Goal: Task Accomplishment & Management: Use online tool/utility

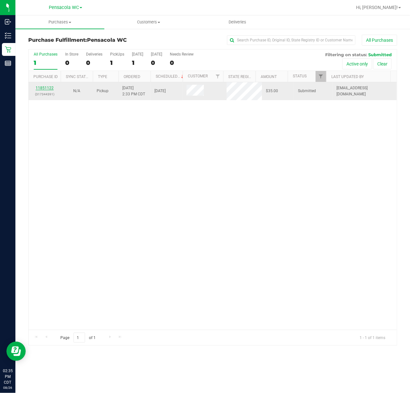
click at [42, 88] on link "11851122" at bounding box center [45, 88] width 18 height 4
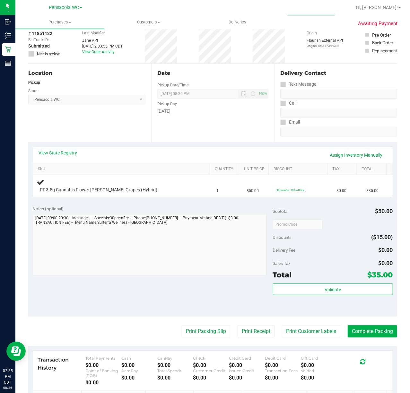
scroll to position [34, 0]
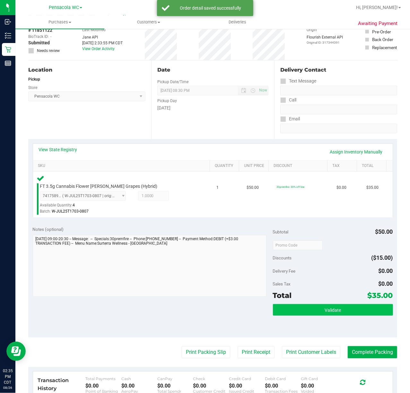
click at [313, 306] on button "Validate" at bounding box center [333, 310] width 120 height 12
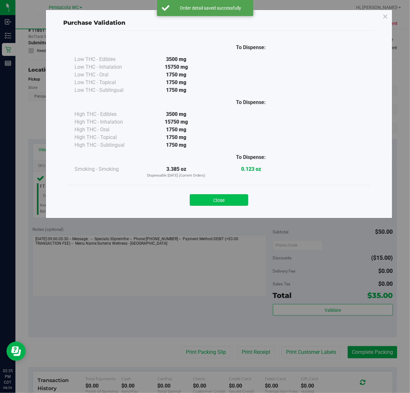
click at [221, 202] on button "Close" at bounding box center [219, 200] width 58 height 12
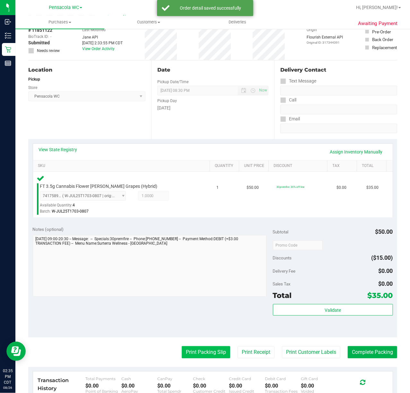
click at [201, 352] on button "Print Packing Slip" at bounding box center [206, 352] width 48 height 12
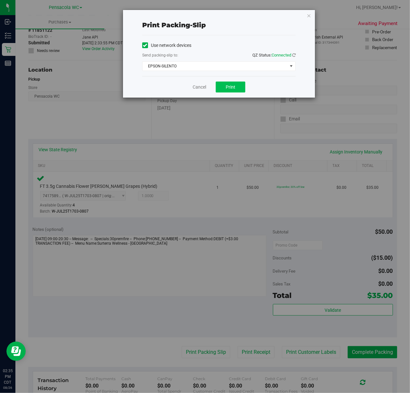
click at [236, 90] on button "Print" at bounding box center [231, 87] width 30 height 11
click at [308, 13] on icon "button" at bounding box center [308, 16] width 4 height 8
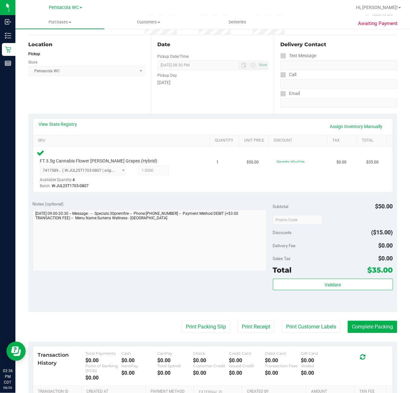
scroll to position [67, 0]
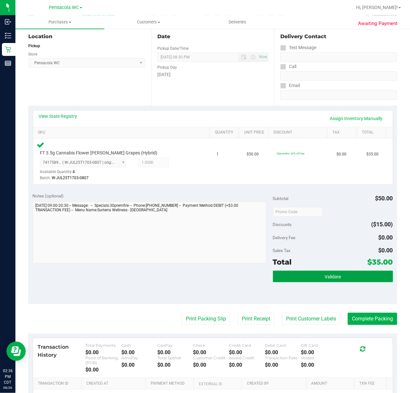
click at [334, 279] on span "Validate" at bounding box center [332, 276] width 16 height 5
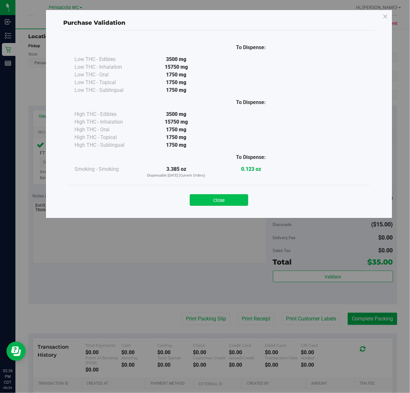
click at [216, 195] on button "Close" at bounding box center [219, 200] width 58 height 12
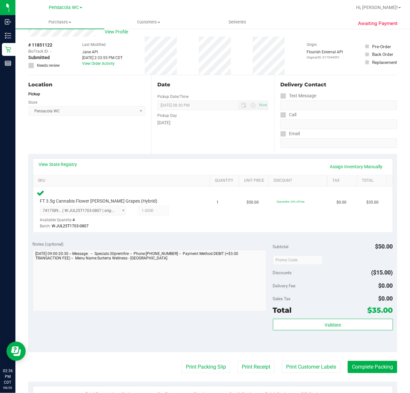
scroll to position [0, 0]
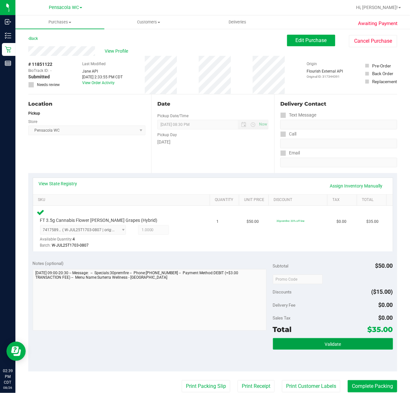
click at [332, 344] on span "Validate" at bounding box center [332, 343] width 16 height 5
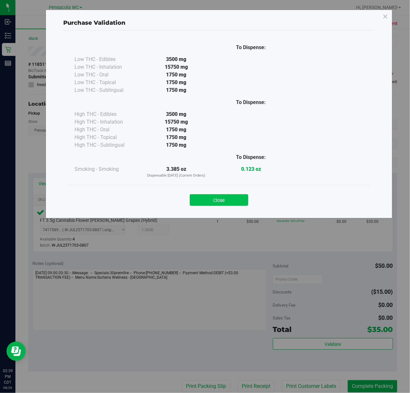
click at [210, 199] on button "Close" at bounding box center [219, 200] width 58 height 12
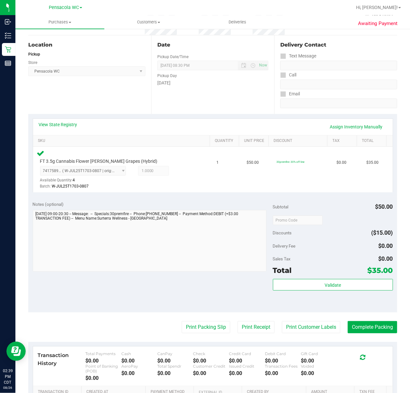
scroll to position [65, 0]
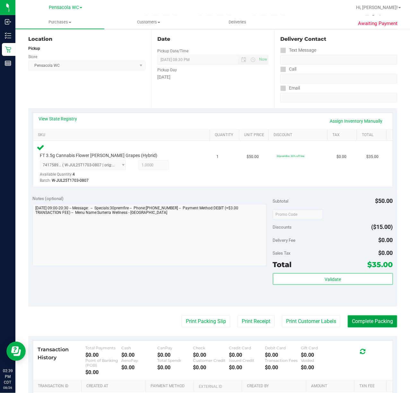
click at [359, 327] on button "Complete Packing" at bounding box center [372, 321] width 49 height 12
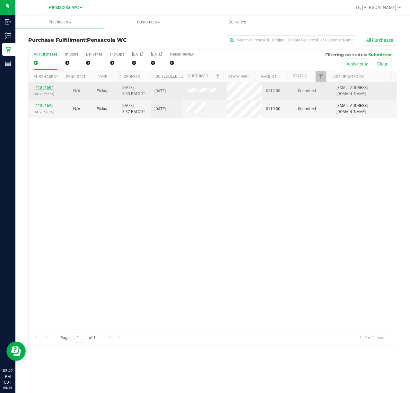
click at [40, 88] on link "11851594" at bounding box center [45, 87] width 18 height 4
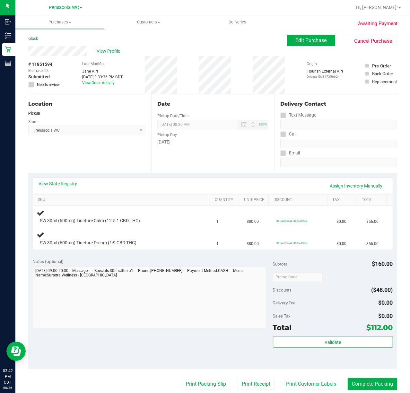
click at [110, 158] on div "Location Pickup Store Pensacola WC Select Store [PERSON_NAME][GEOGRAPHIC_DATA] …" at bounding box center [89, 133] width 123 height 79
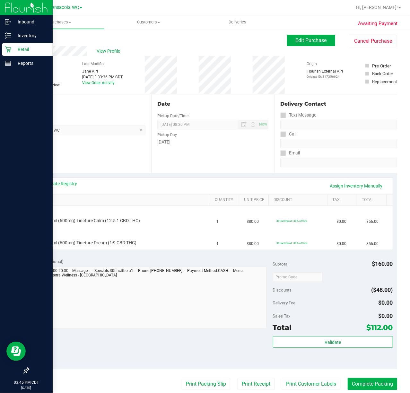
scroll to position [48, 0]
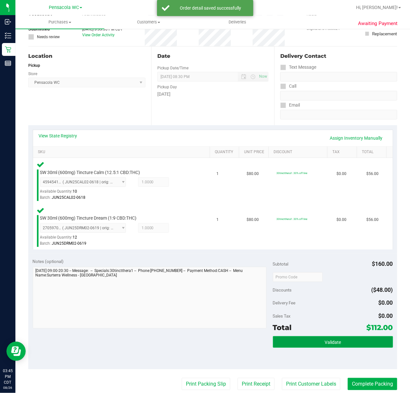
click at [333, 342] on span "Validate" at bounding box center [332, 341] width 16 height 5
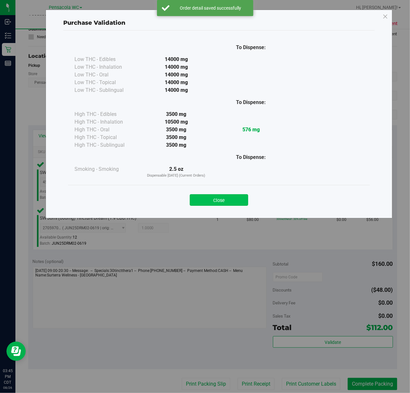
click at [228, 203] on button "Close" at bounding box center [219, 200] width 58 height 12
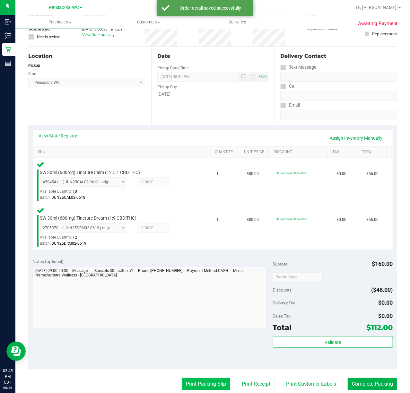
click at [182, 382] on button "Print Packing Slip" at bounding box center [206, 384] width 48 height 12
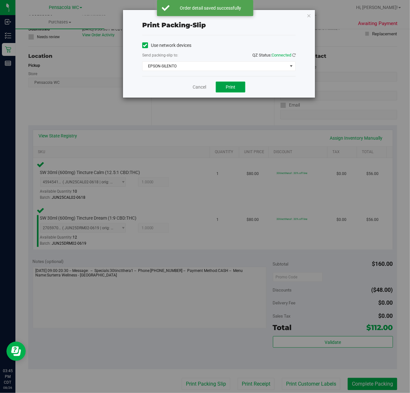
click at [231, 87] on span "Print" at bounding box center [231, 86] width 10 height 5
click at [308, 18] on icon "button" at bounding box center [308, 16] width 4 height 8
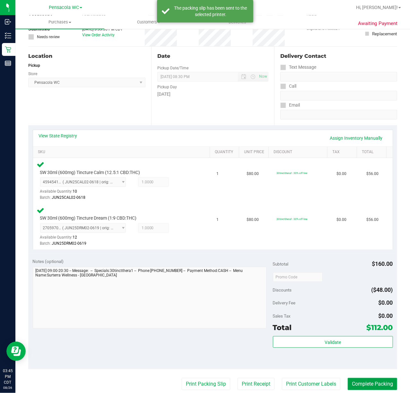
click at [375, 384] on button "Complete Packing" at bounding box center [372, 384] width 49 height 12
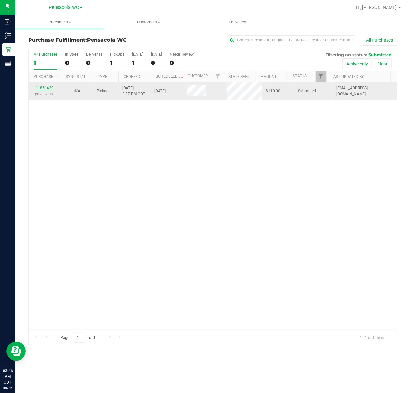
click at [45, 90] on link "11851629" at bounding box center [45, 88] width 18 height 4
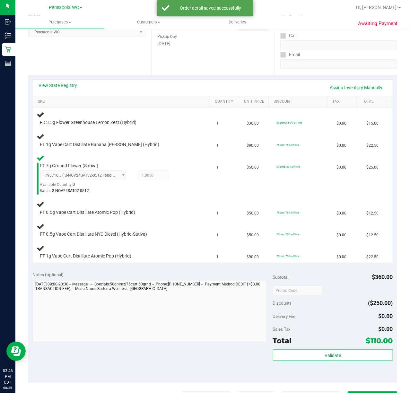
scroll to position [121, 0]
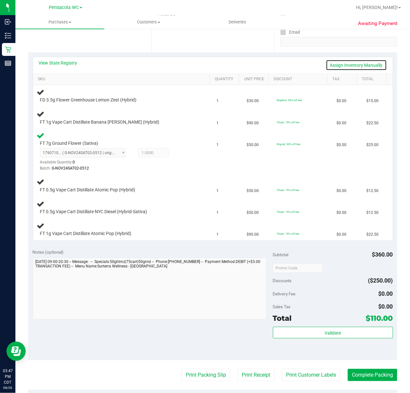
click at [364, 65] on link "Assign Inventory Manually" at bounding box center [356, 65] width 61 height 11
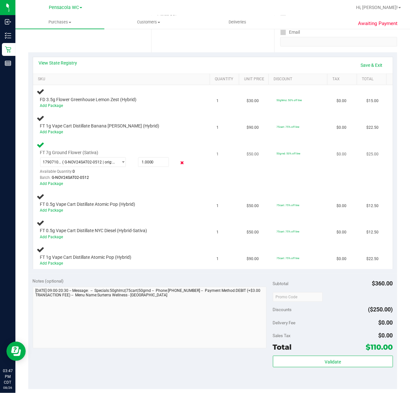
click at [178, 163] on icon at bounding box center [181, 162] width 7 height 7
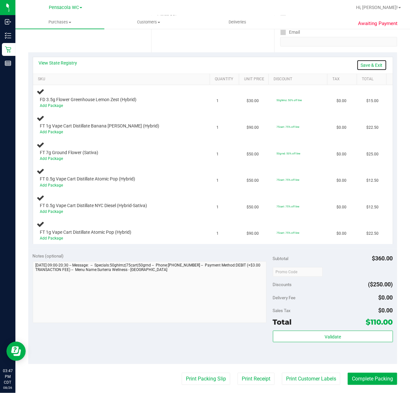
click at [366, 62] on link "Save & Exit" at bounding box center [371, 65] width 30 height 11
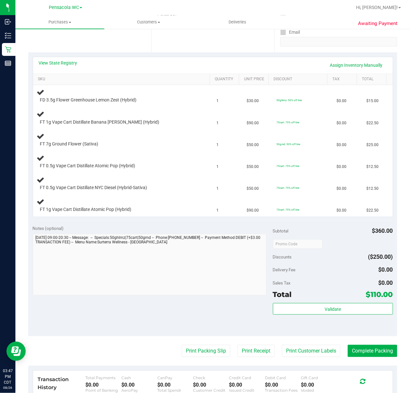
click at [144, 228] on div "Notes (optional)" at bounding box center [153, 228] width 240 height 6
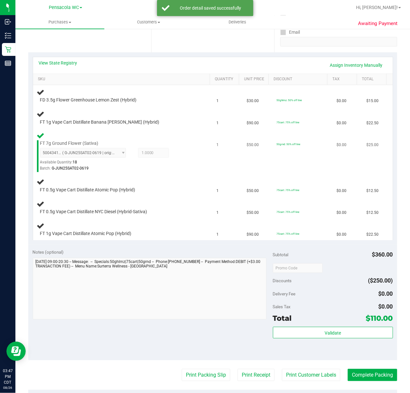
click at [172, 171] on div "Batch: G-JUN25SAT02-0619" at bounding box center [117, 168] width 155 height 6
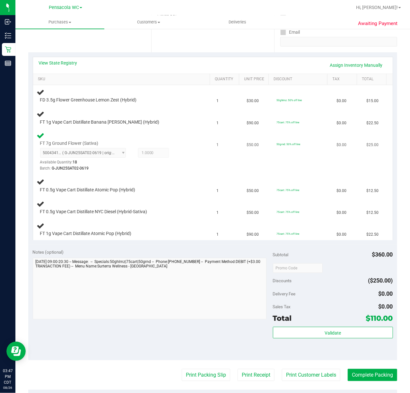
click at [107, 161] on div "Available Quantity: 18" at bounding box center [85, 164] width 90 height 13
click at [126, 174] on td "FT 7g Ground Flower (Sativa) 5004341376854440 ( G-JUN25SAT02-0619 | orig: FLSRW…" at bounding box center [123, 152] width 180 height 46
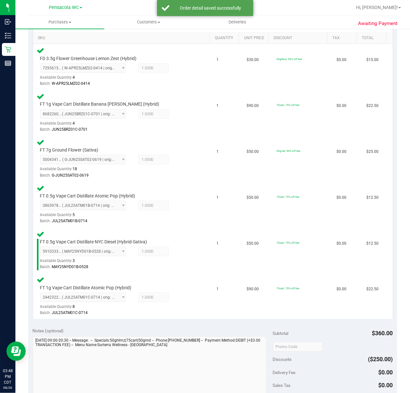
scroll to position [211, 0]
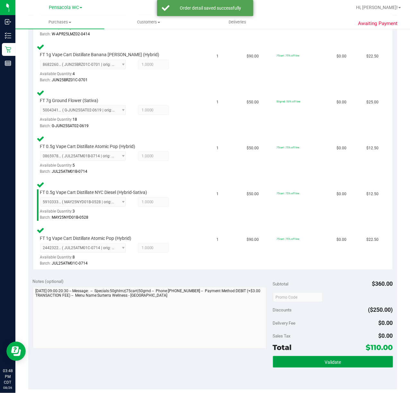
click at [316, 356] on button "Validate" at bounding box center [333, 362] width 120 height 12
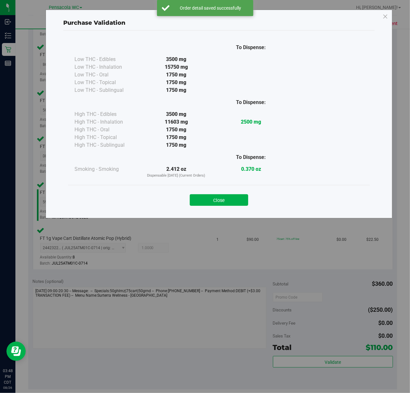
click at [313, 361] on div "Purchase Validation To Dispense: Low THC - Edibles 3500 mg" at bounding box center [207, 196] width 415 height 393
click at [243, 200] on button "Close" at bounding box center [219, 200] width 58 height 12
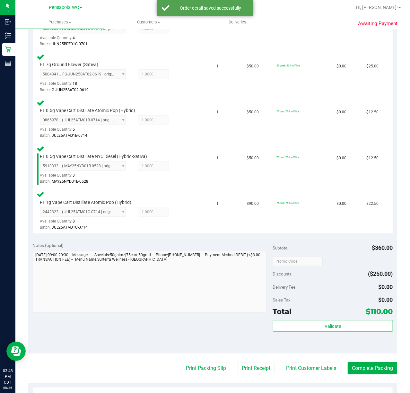
scroll to position [297, 0]
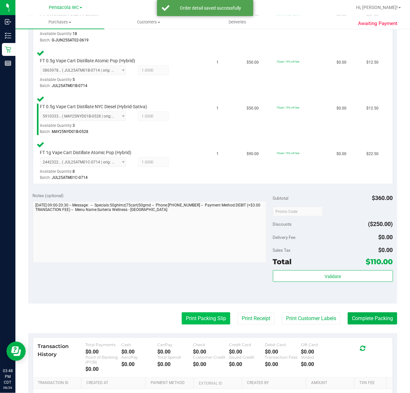
click at [191, 319] on button "Print Packing Slip" at bounding box center [206, 318] width 48 height 12
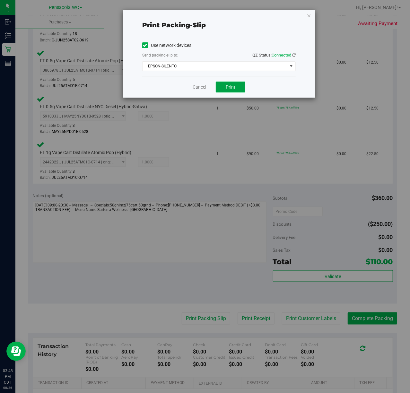
click at [230, 90] on button "Print" at bounding box center [231, 87] width 30 height 11
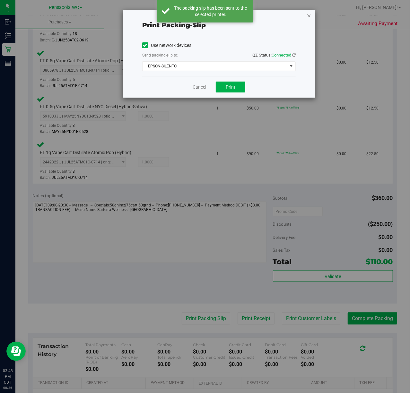
click at [306, 16] on icon "button" at bounding box center [308, 16] width 4 height 8
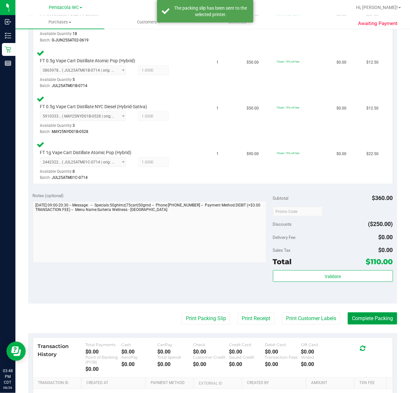
click at [358, 321] on button "Complete Packing" at bounding box center [372, 318] width 49 height 12
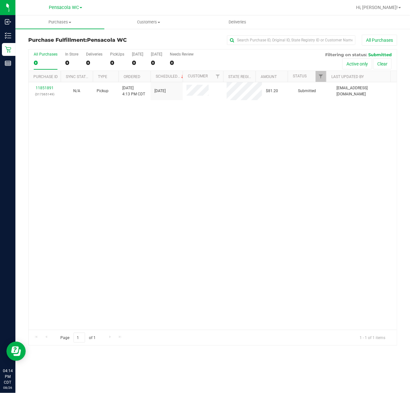
click at [98, 170] on div "11851891 (317365149) N/A Pickup [DATE] 4:13 PM CDT 8/26/2025 $81.20 Submitted […" at bounding box center [213, 205] width 368 height 247
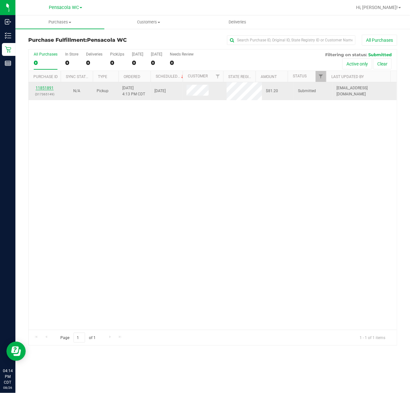
click at [44, 88] on link "11851891" at bounding box center [45, 88] width 18 height 4
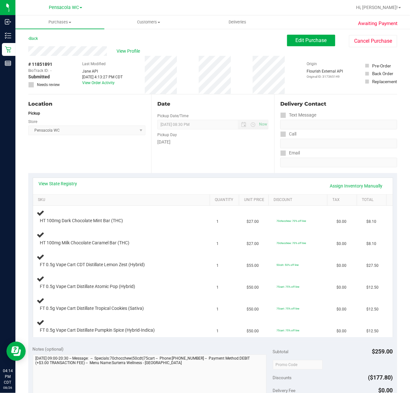
click at [96, 179] on div "View State Registry Assign Inventory Manually" at bounding box center [212, 186] width 359 height 16
click at [80, 159] on div "Location Pickup Store Pensacola WC Select Store [PERSON_NAME][GEOGRAPHIC_DATA] …" at bounding box center [89, 133] width 123 height 79
click at [73, 189] on div "View State Registry Assign Inventory Manually" at bounding box center [213, 185] width 348 height 11
click at [73, 182] on link "View State Registry" at bounding box center [58, 183] width 39 height 6
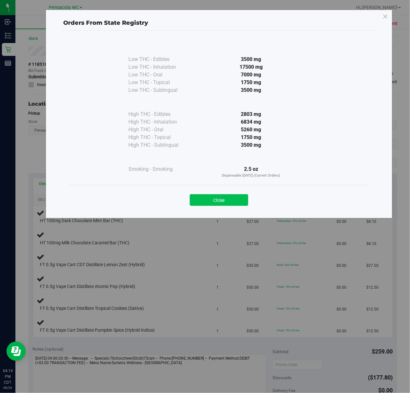
click at [202, 198] on button "Close" at bounding box center [219, 200] width 58 height 12
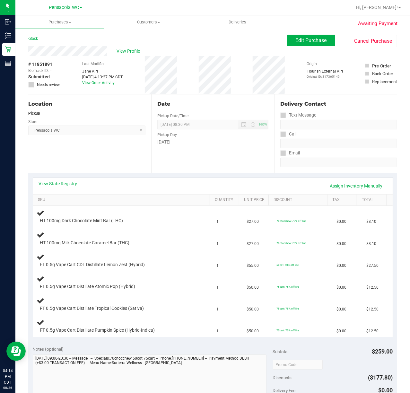
click at [82, 150] on div "Location Pickup Store Pensacola WC Select Store [PERSON_NAME][GEOGRAPHIC_DATA] …" at bounding box center [89, 133] width 123 height 79
click at [71, 185] on link "View State Registry" at bounding box center [58, 183] width 39 height 6
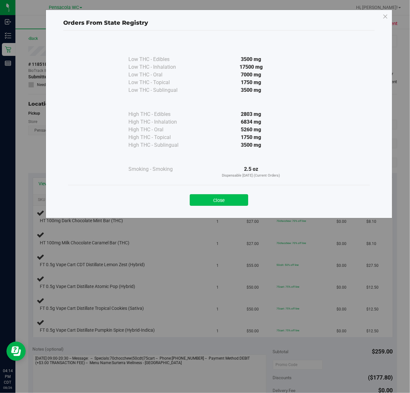
click at [205, 206] on button "Close" at bounding box center [219, 200] width 58 height 12
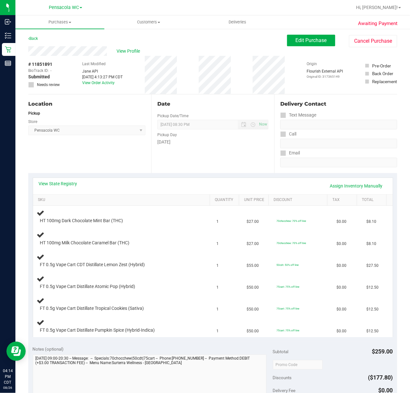
click at [105, 159] on div "Location Pickup Store Pensacola WC Select Store [PERSON_NAME][GEOGRAPHIC_DATA] …" at bounding box center [89, 133] width 123 height 79
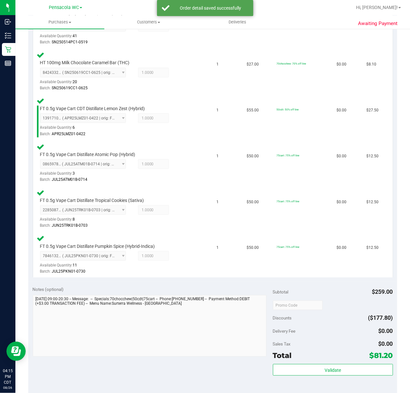
scroll to position [245, 0]
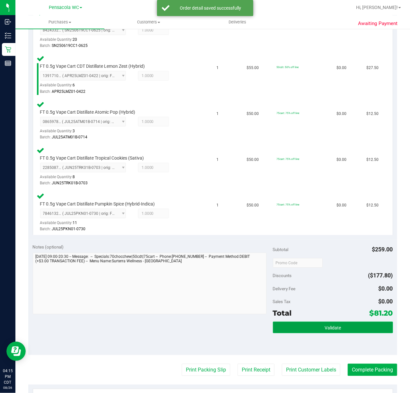
click at [321, 322] on button "Validate" at bounding box center [333, 328] width 120 height 12
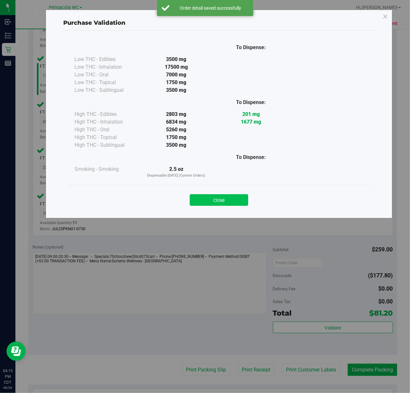
click at [221, 201] on button "Close" at bounding box center [219, 200] width 58 height 12
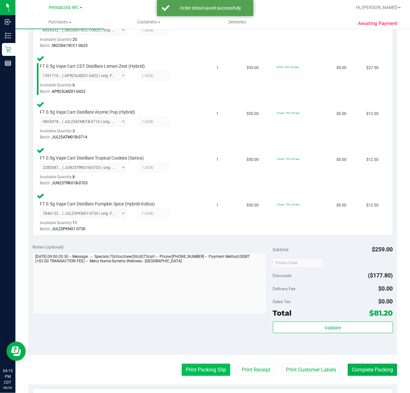
click at [201, 369] on button "Print Packing Slip" at bounding box center [206, 370] width 48 height 12
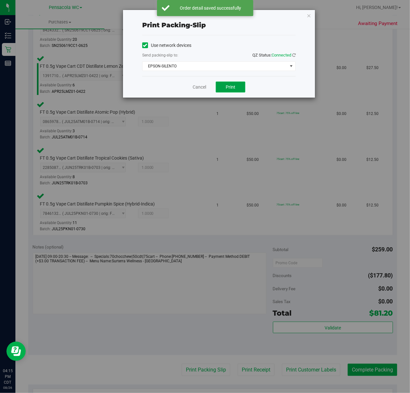
click at [233, 88] on span "Print" at bounding box center [231, 86] width 10 height 5
click at [306, 19] on icon "button" at bounding box center [308, 16] width 4 height 8
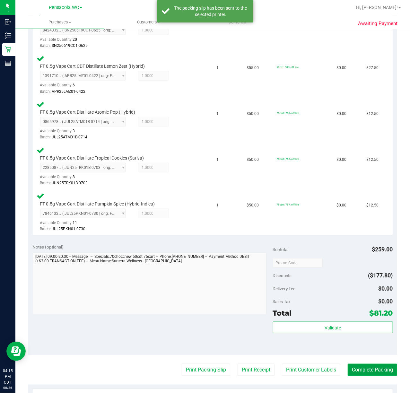
click at [372, 370] on button "Complete Packing" at bounding box center [372, 370] width 49 height 12
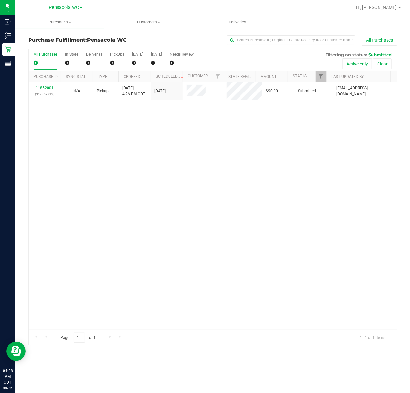
click at [103, 134] on div "11852001 (317369212) N/A Pickup [DATE] 4:26 PM CDT 8/26/2025 $90.00 Submitted […" at bounding box center [213, 205] width 368 height 247
click at [106, 164] on div "No results found." at bounding box center [213, 227] width 368 height 291
click at [386, 8] on span "Hi, [PERSON_NAME]!" at bounding box center [377, 7] width 42 height 5
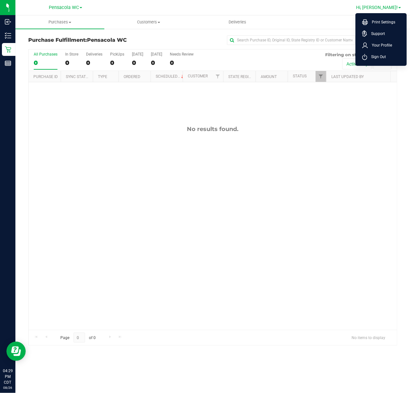
click at [388, 60] on li "Sign Out" at bounding box center [381, 57] width 48 height 12
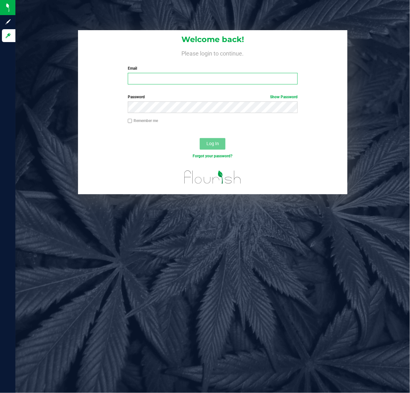
click at [168, 79] on input "Email" at bounding box center [213, 79] width 170 height 12
type input "[EMAIL_ADDRESS][DOMAIN_NAME]"
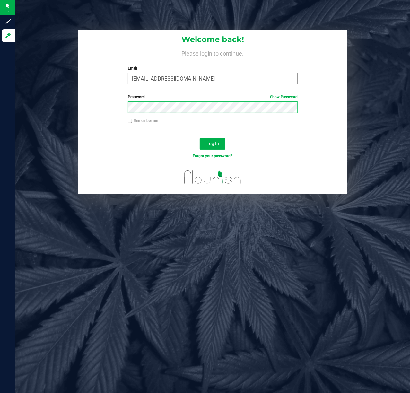
click at [200, 138] on button "Log In" at bounding box center [213, 144] width 26 height 12
